Goal: Task Accomplishment & Management: Use online tool/utility

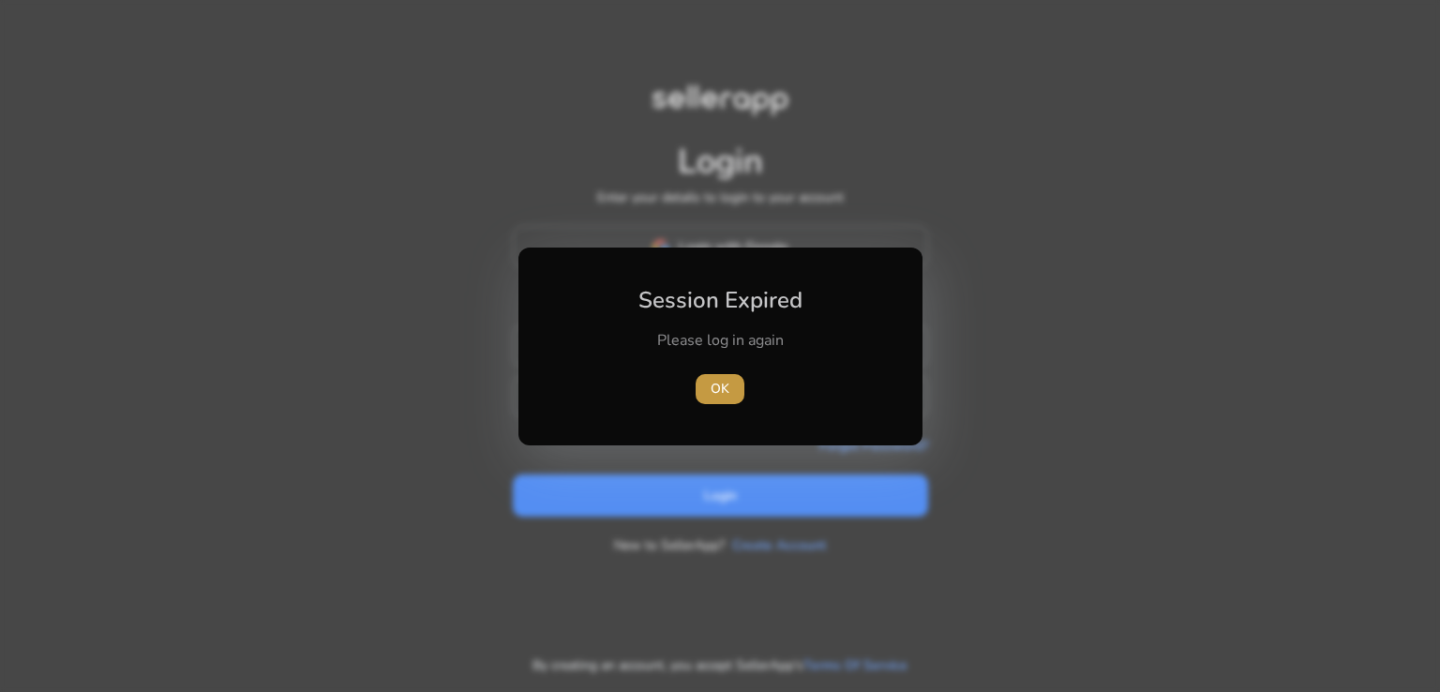
click at [711, 393] on span "OK" at bounding box center [720, 389] width 19 height 20
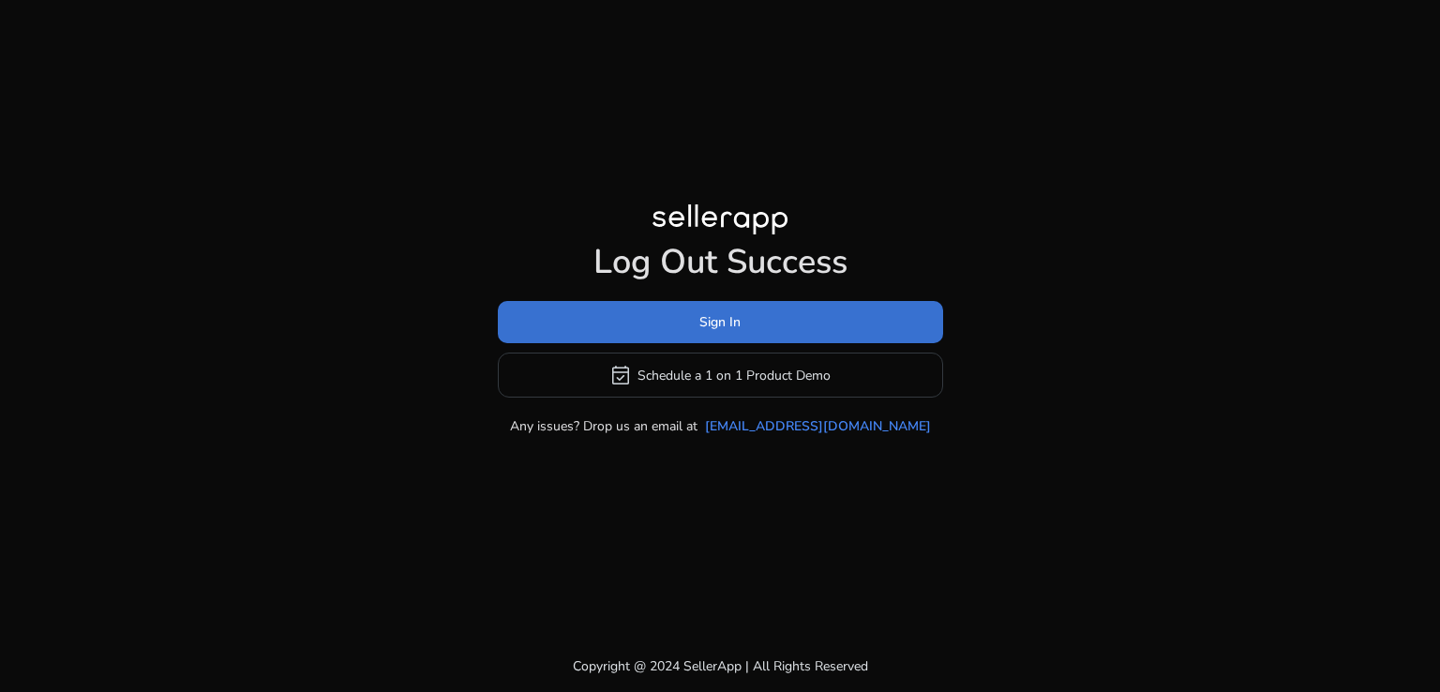
click at [723, 327] on span "Sign In" at bounding box center [719, 322] width 41 height 20
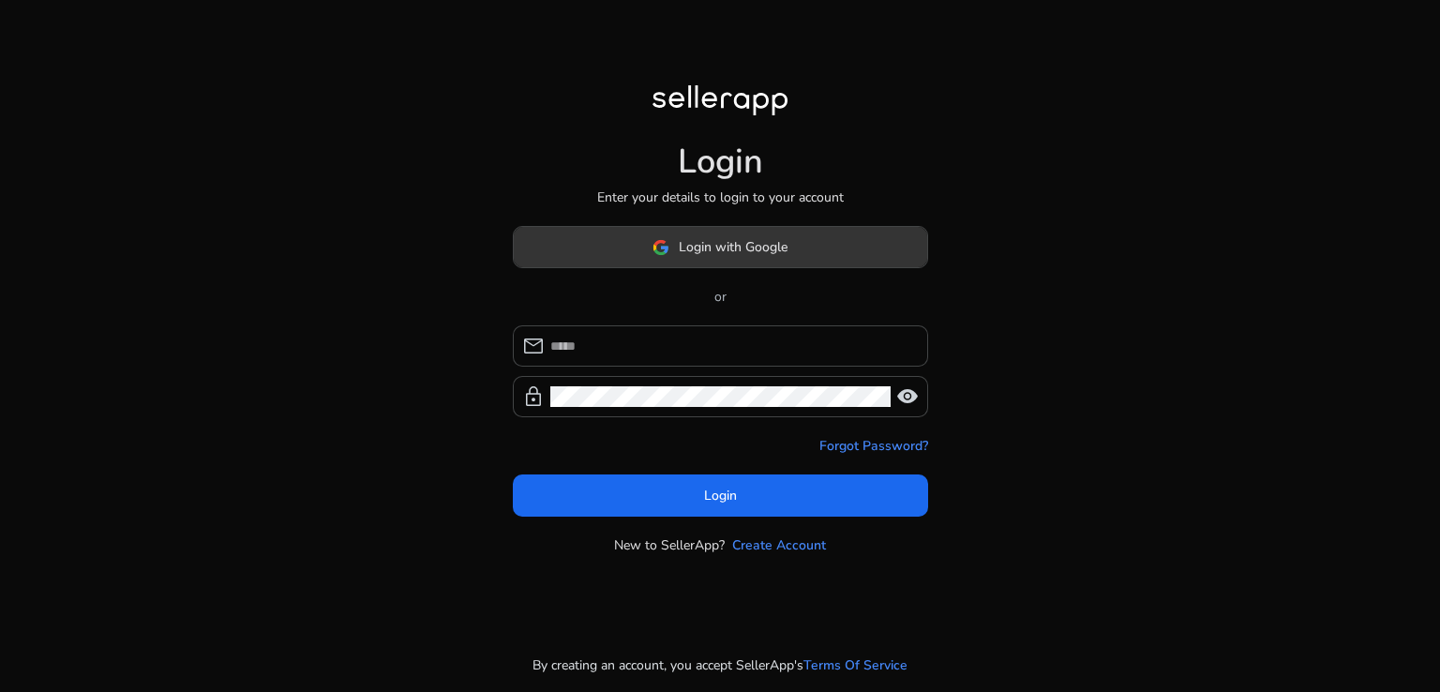
click at [723, 251] on span "Login with Google" at bounding box center [733, 247] width 109 height 20
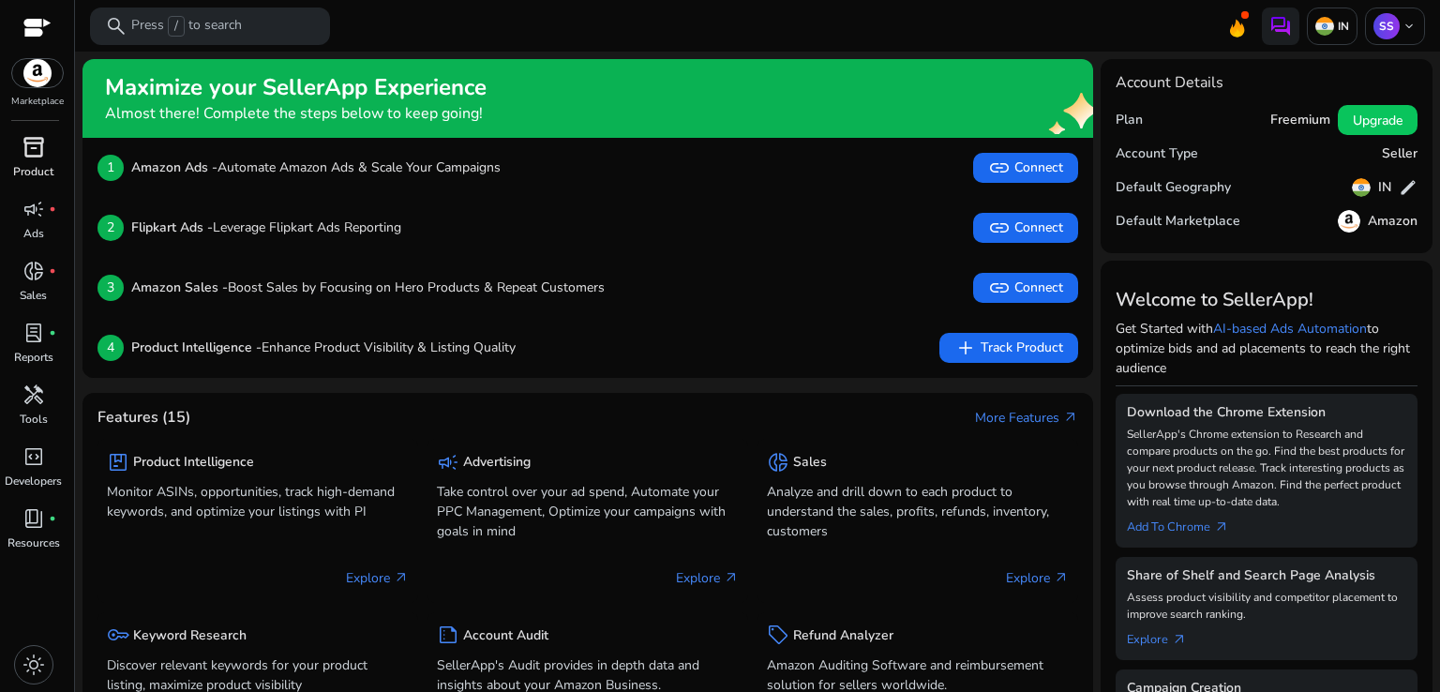
click at [29, 143] on span "inventory_2" at bounding box center [33, 147] width 22 height 22
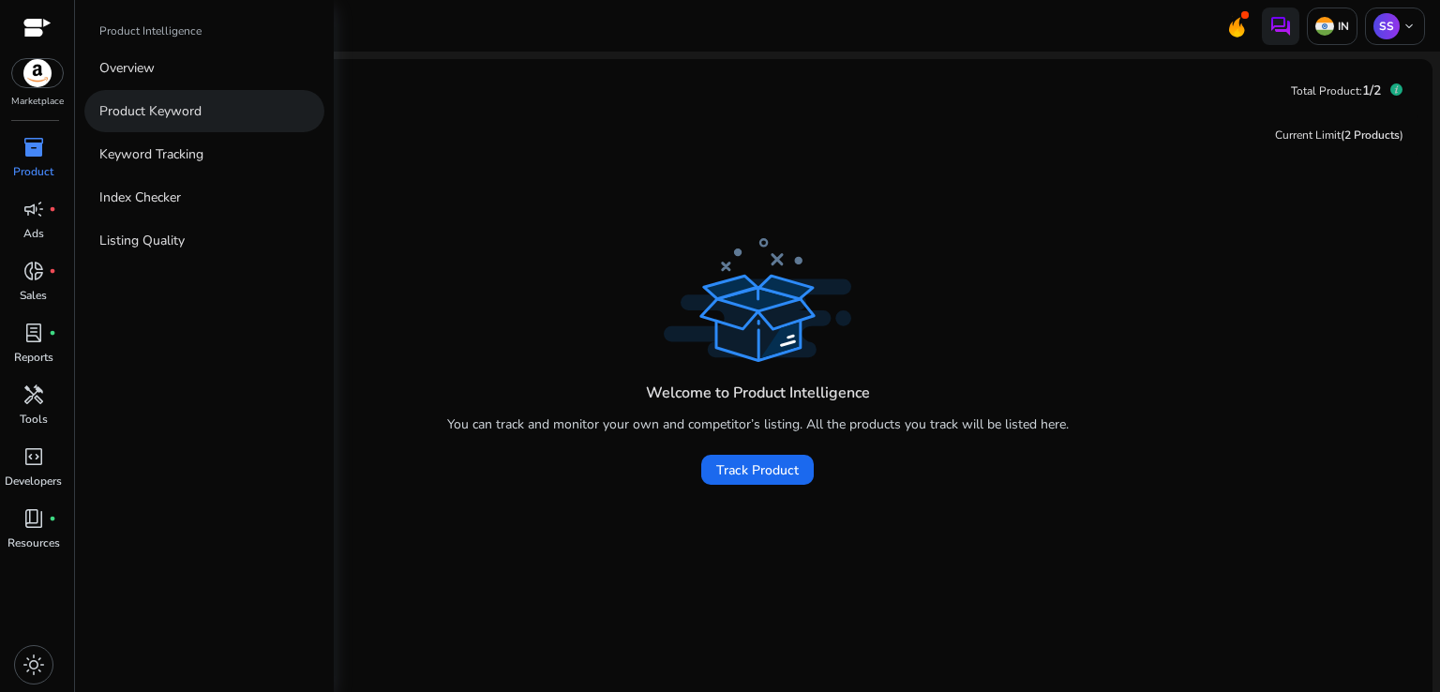
click at [187, 111] on p "Product Keyword" at bounding box center [150, 111] width 102 height 20
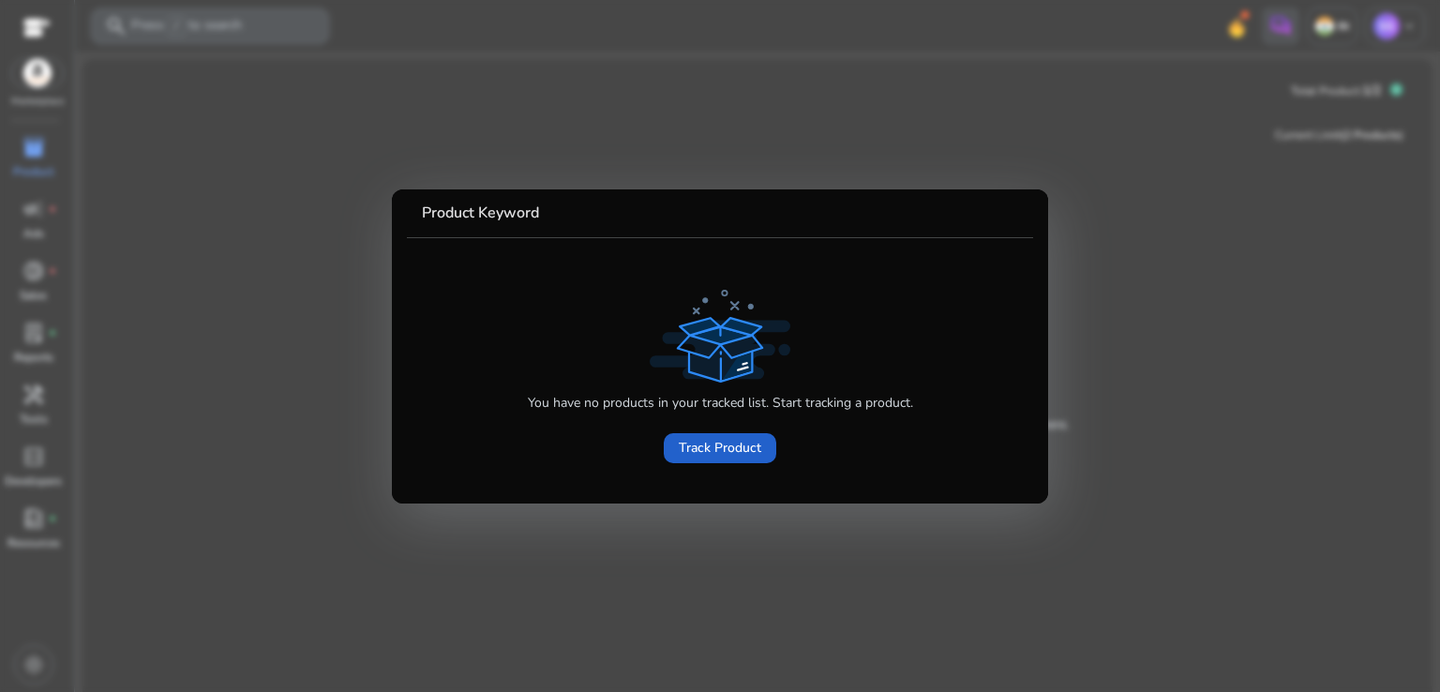
click at [739, 438] on span "Track Product" at bounding box center [720, 448] width 82 height 20
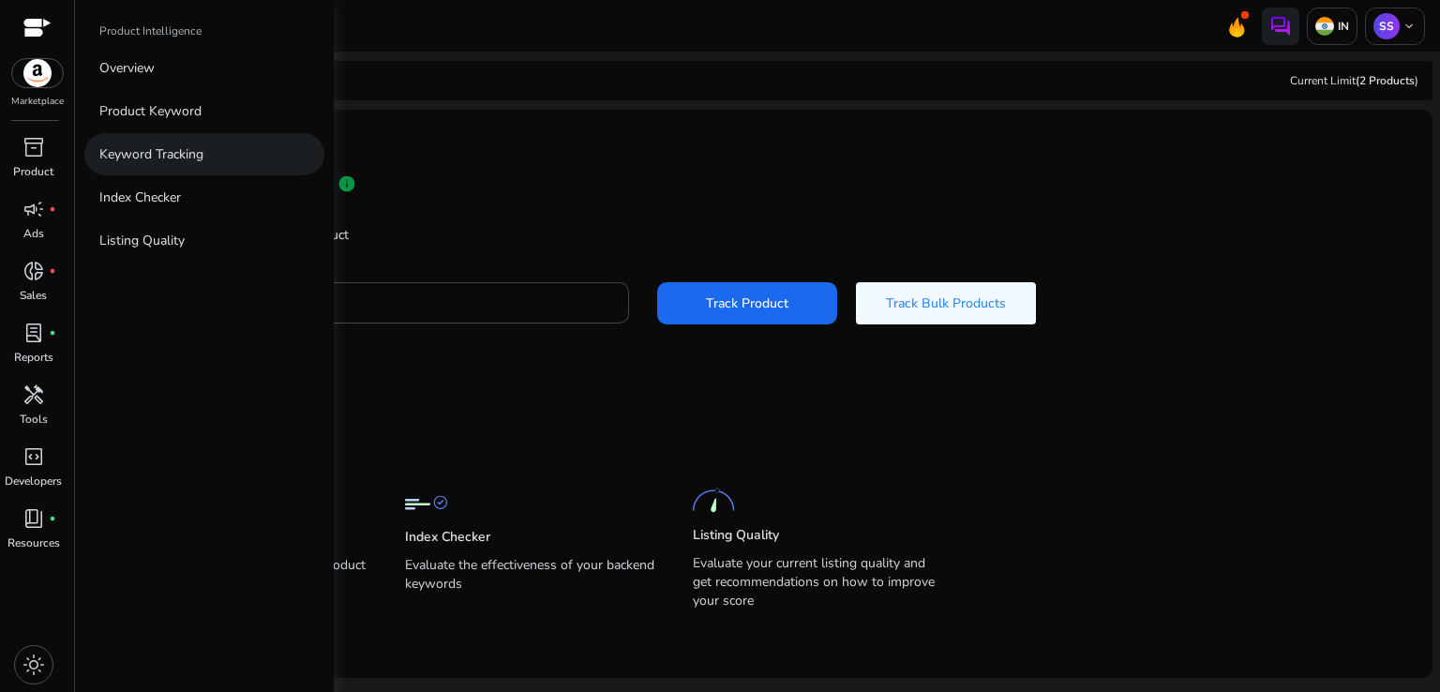
click at [216, 149] on link "Keyword Tracking" at bounding box center [204, 154] width 240 height 42
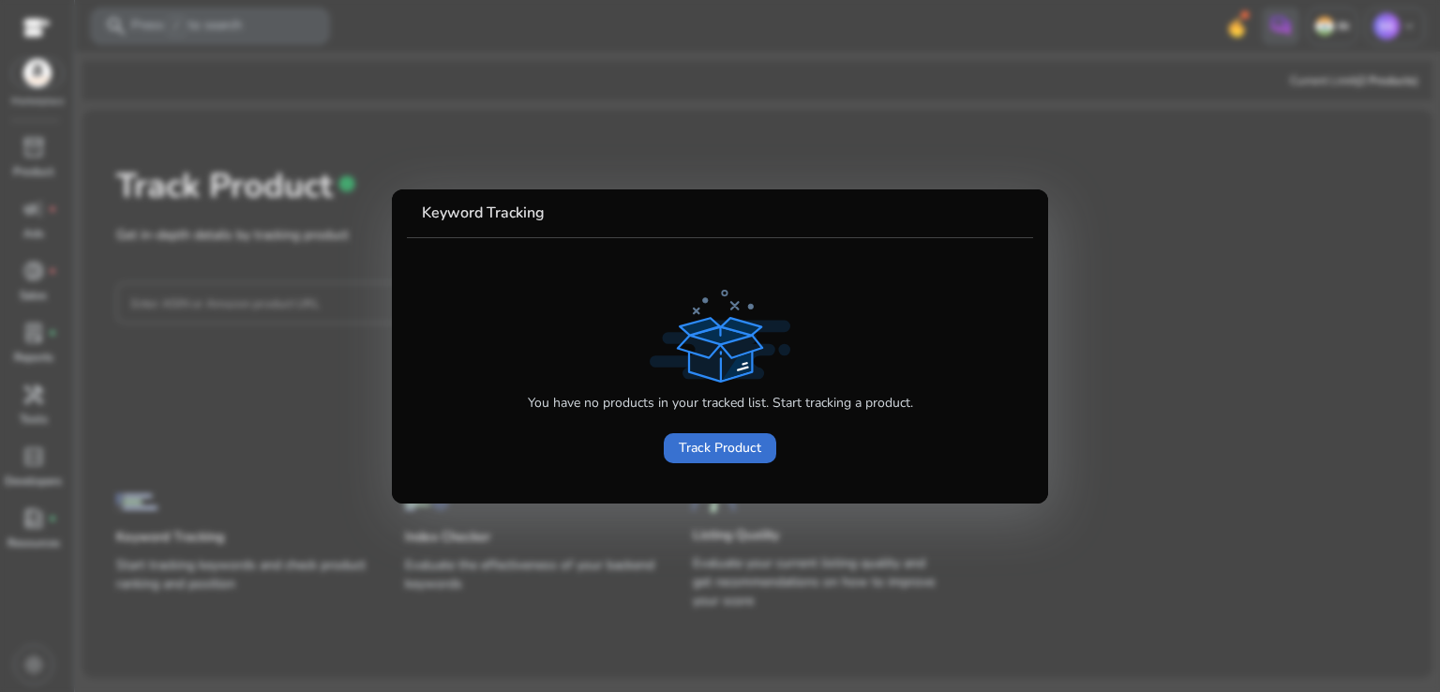
click at [751, 444] on span "Track Product" at bounding box center [720, 448] width 82 height 20
